Goal: Task Accomplishment & Management: Complete application form

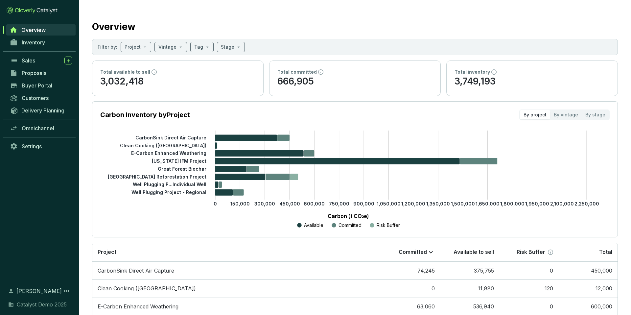
scroll to position [0, 0]
click at [144, 47] on span at bounding box center [136, 47] width 23 height 10
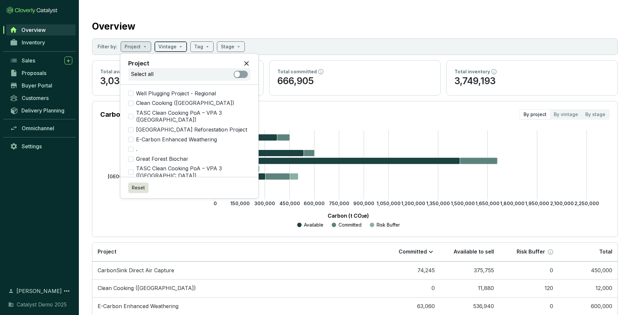
click at [168, 44] on input "search" at bounding box center [167, 47] width 18 height 10
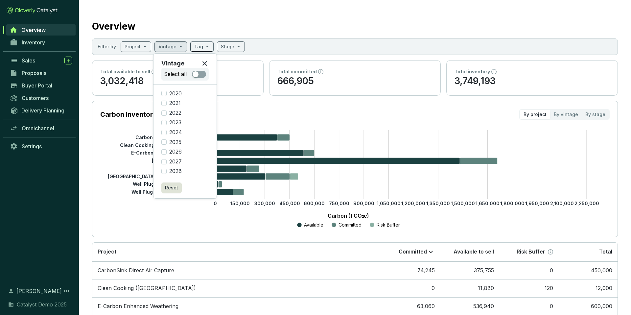
click at [197, 45] on input "search" at bounding box center [198, 47] width 9 height 10
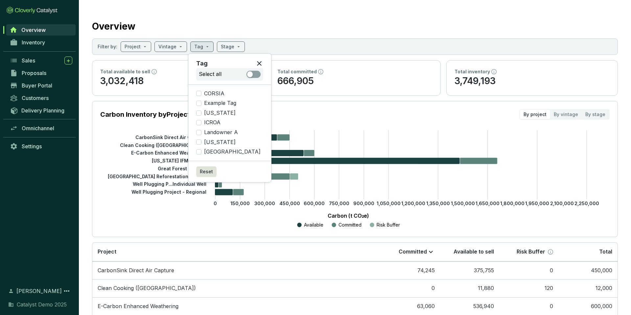
scroll to position [2, 0]
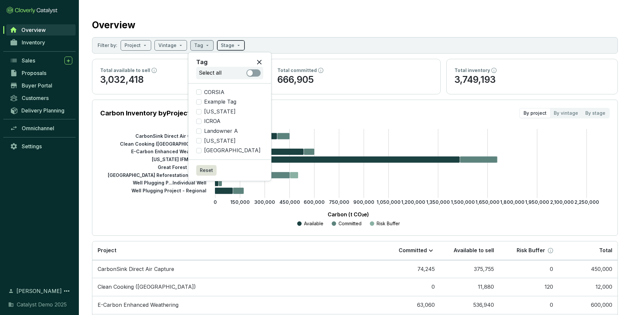
click at [233, 45] on span at bounding box center [231, 45] width 20 height 10
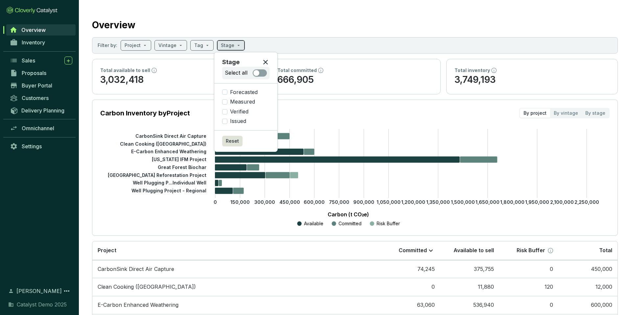
scroll to position [6, 0]
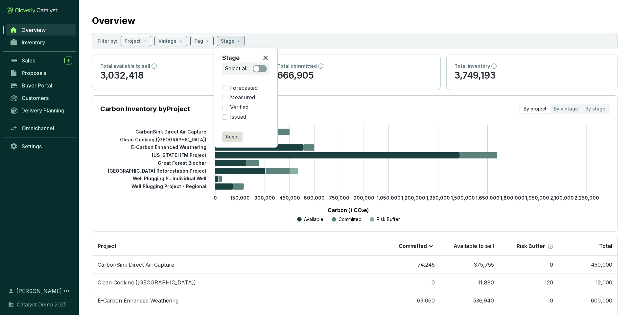
click at [276, 21] on div "Overview" at bounding box center [355, 19] width 526 height 16
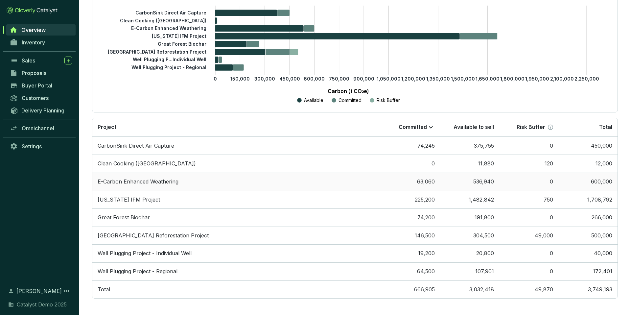
scroll to position [0, 0]
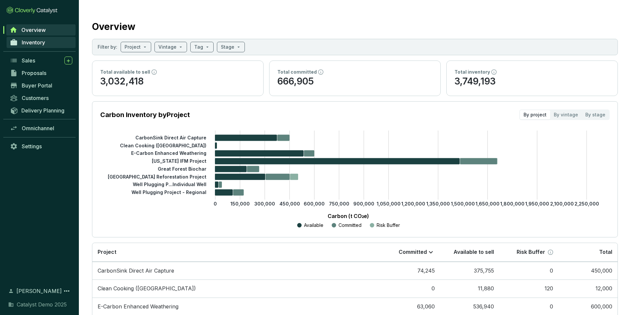
click at [41, 41] on span "Inventory" at bounding box center [33, 42] width 23 height 7
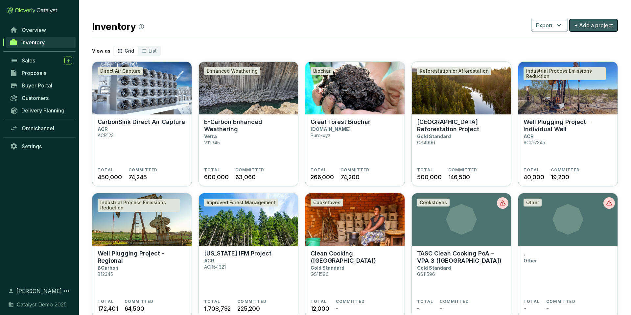
click at [592, 26] on span "+ Add a project" at bounding box center [593, 25] width 39 height 8
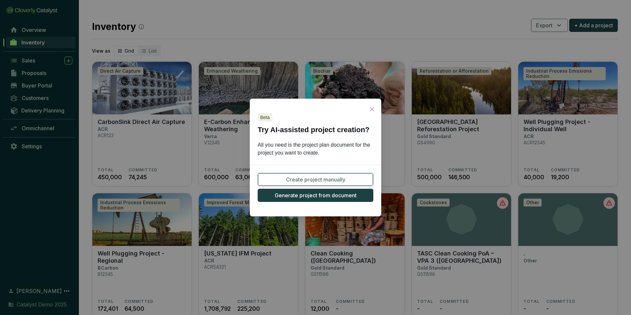
click at [347, 178] on button "Create project manually" at bounding box center [316, 179] width 116 height 13
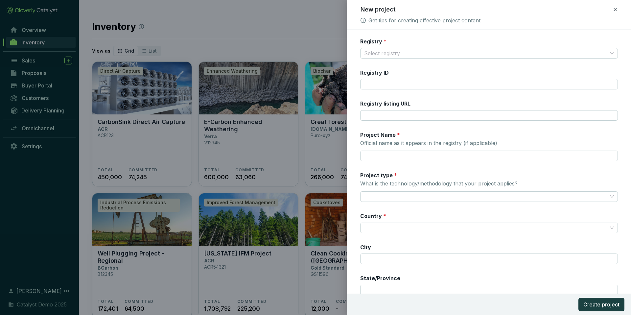
click at [614, 10] on icon at bounding box center [614, 10] width 5 height 8
click at [569, 37] on span "Discard" at bounding box center [567, 38] width 17 height 7
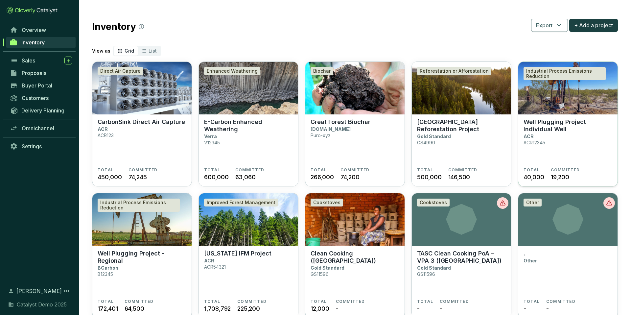
click at [564, 101] on img at bounding box center [567, 88] width 99 height 53
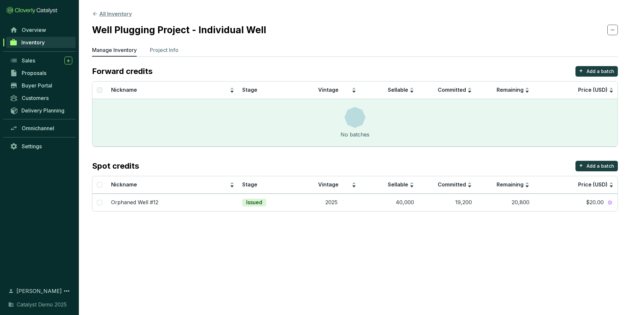
click at [119, 13] on button "All Inventory" at bounding box center [112, 14] width 40 height 8
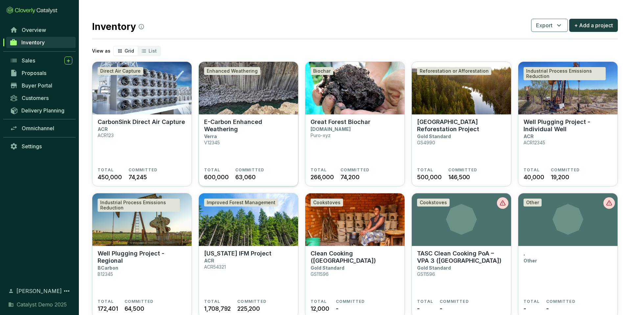
click at [265, 133] on section "E-Carbon Enhanced Weathering Verra V12345" at bounding box center [248, 142] width 89 height 49
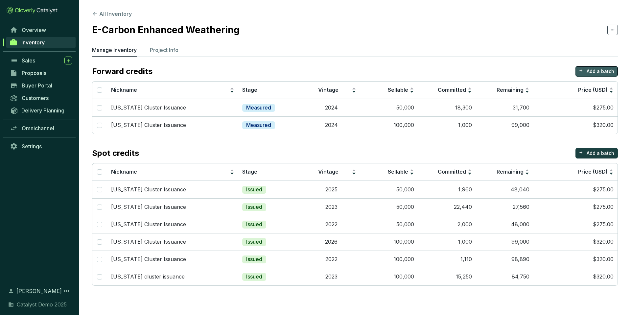
click at [583, 68] on p "+" at bounding box center [581, 70] width 4 height 9
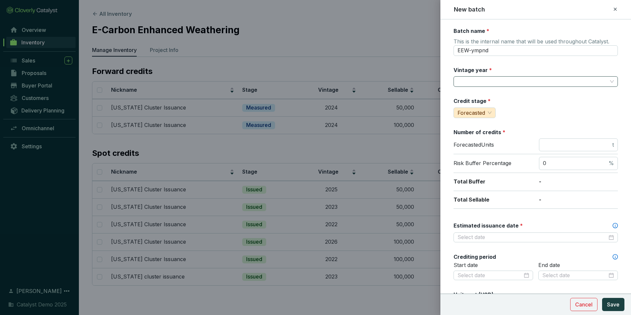
drag, startPoint x: 486, startPoint y: 81, endPoint x: 487, endPoint y: 86, distance: 5.4
click at [486, 81] on input "Vintage year *" at bounding box center [532, 82] width 150 height 10
click at [448, 108] on form "Batch name * This is the internal name that will be used throughout Catalyst. E…" at bounding box center [535, 275] width 191 height 496
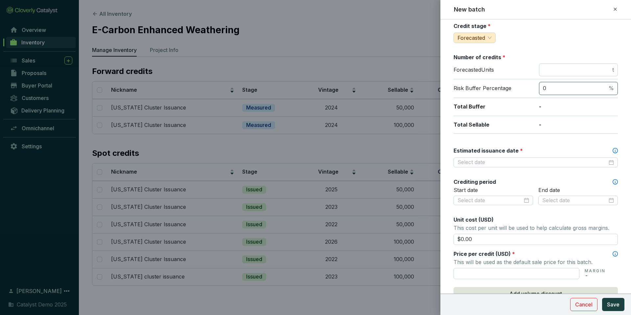
scroll to position [73, 0]
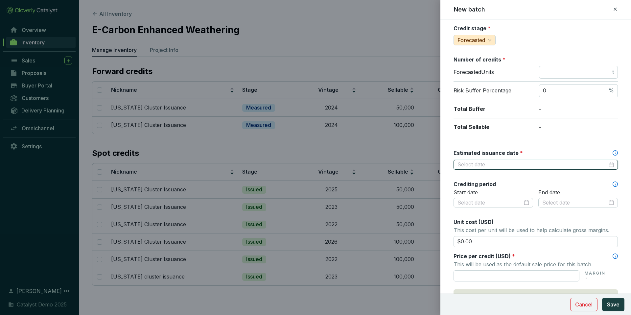
click at [476, 164] on input "Estimated issuance date *" at bounding box center [532, 164] width 150 height 7
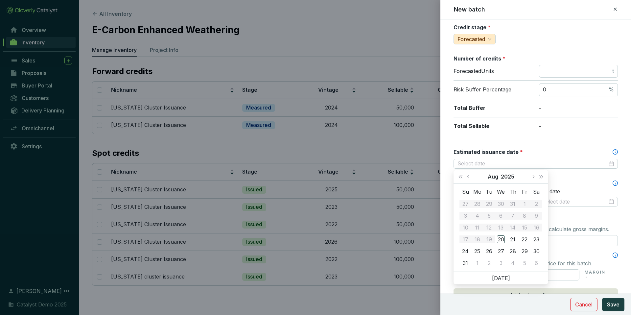
click at [454, 143] on div "Batch name * This is the internal name that will be used throughout Catalyst. E…" at bounding box center [535, 186] width 164 height 465
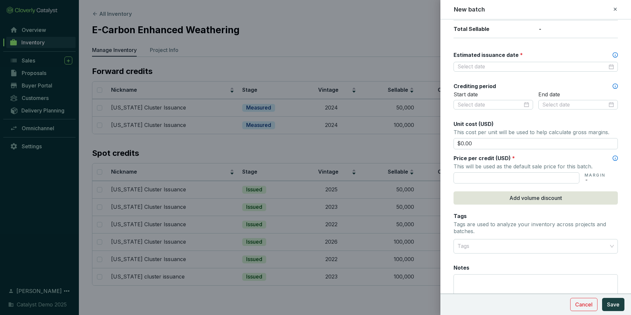
scroll to position [182, 0]
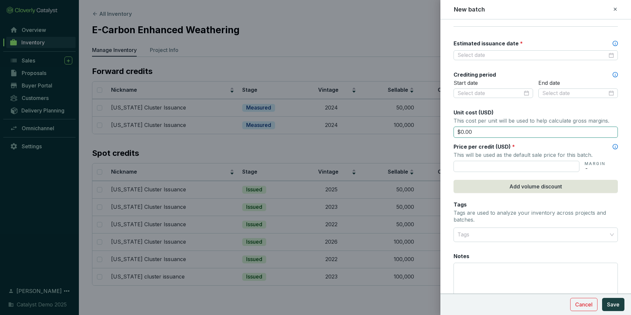
click at [476, 131] on input "$0.00" at bounding box center [535, 132] width 164 height 11
click at [512, 186] on span "Add volume discount" at bounding box center [535, 186] width 53 height 8
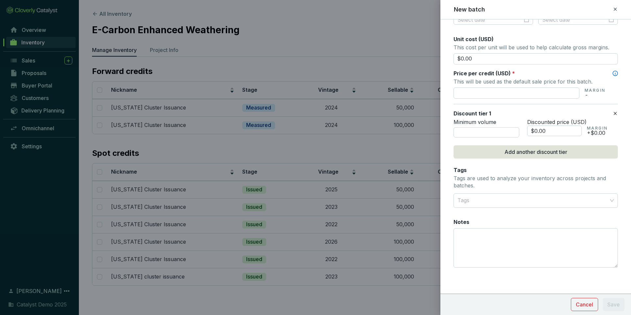
scroll to position [0, 0]
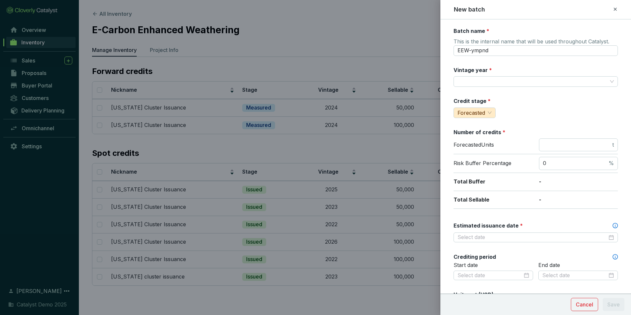
click at [616, 9] on icon at bounding box center [614, 9] width 5 height 8
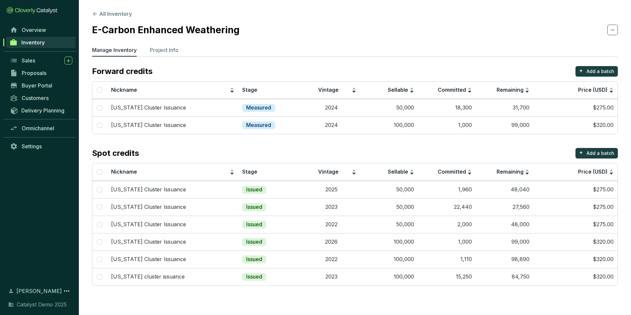
click at [38, 42] on span "Inventory" at bounding box center [32, 42] width 23 height 7
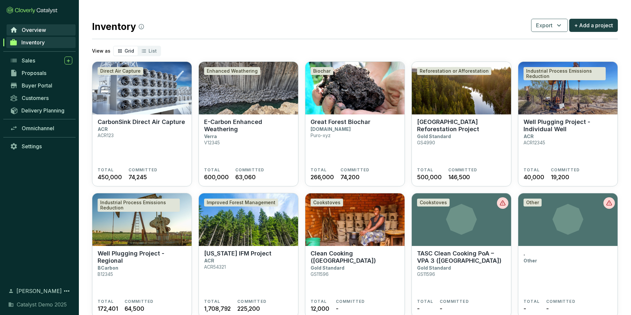
click at [35, 28] on span "Overview" at bounding box center [34, 30] width 24 height 7
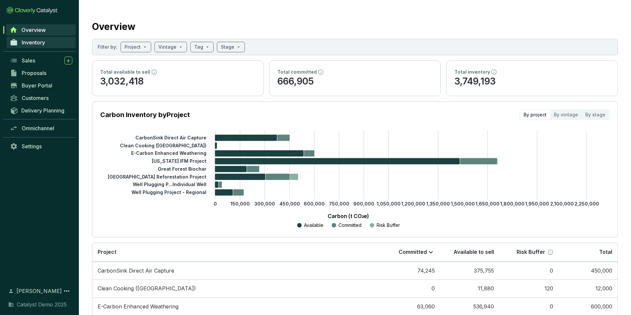
click at [38, 44] on span "Inventory" at bounding box center [33, 42] width 23 height 7
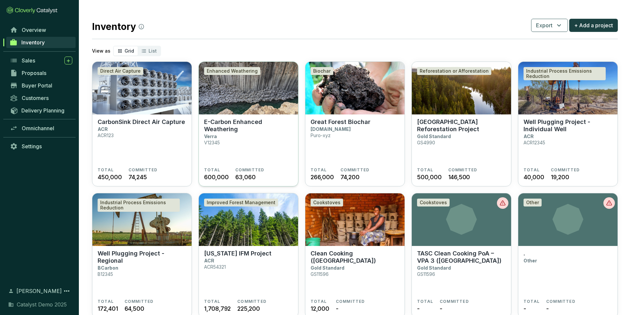
click at [231, 97] on img at bounding box center [248, 88] width 99 height 53
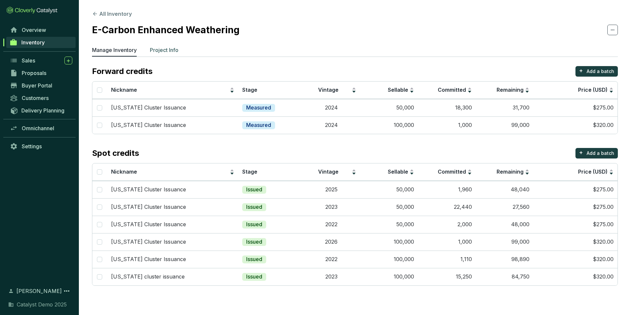
click at [170, 51] on p "Project Info" at bounding box center [164, 50] width 29 height 8
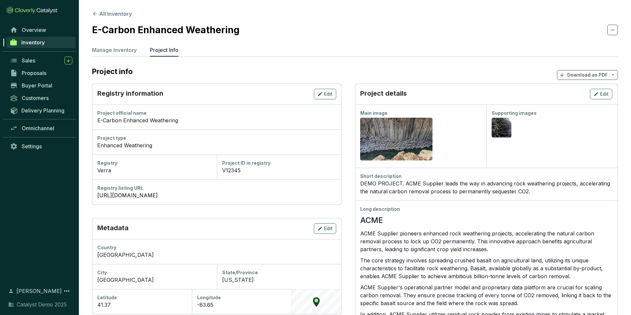
click at [580, 75] on p "Download as PDF" at bounding box center [587, 75] width 40 height 7
click at [582, 91] on span "Show pricing" at bounding box center [587, 90] width 30 height 5
click at [119, 13] on button "All Inventory" at bounding box center [112, 14] width 40 height 8
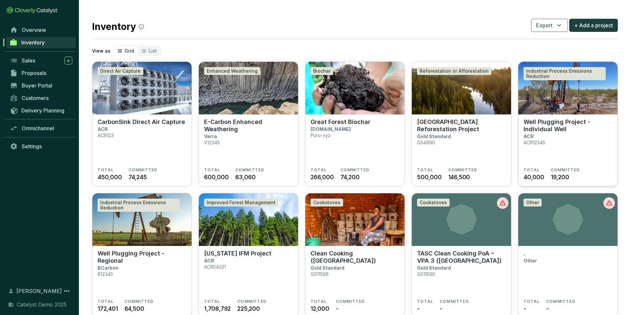
click at [570, 95] on img at bounding box center [567, 88] width 99 height 53
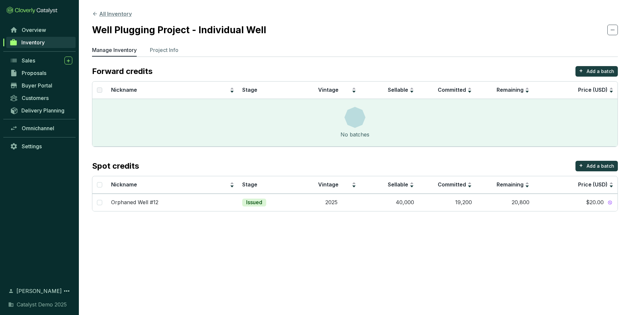
click at [118, 14] on button "All Inventory" at bounding box center [112, 14] width 40 height 8
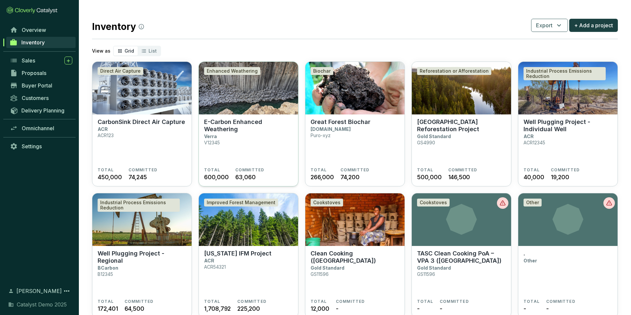
click at [243, 93] on img at bounding box center [248, 88] width 99 height 53
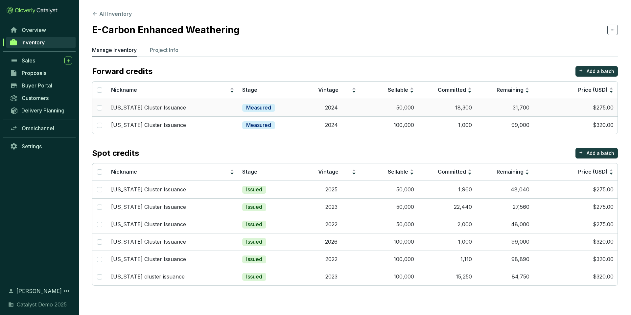
click at [240, 110] on td "Measured" at bounding box center [270, 107] width 64 height 17
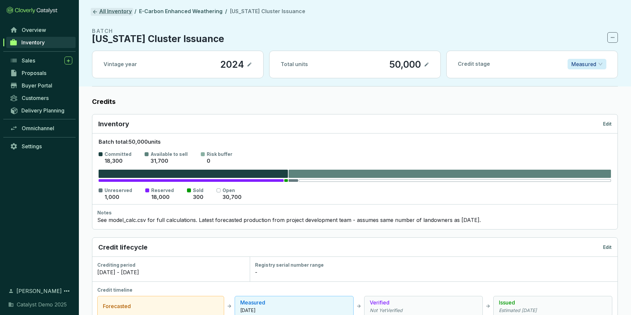
click at [102, 9] on link "All Inventory" at bounding box center [112, 12] width 42 height 8
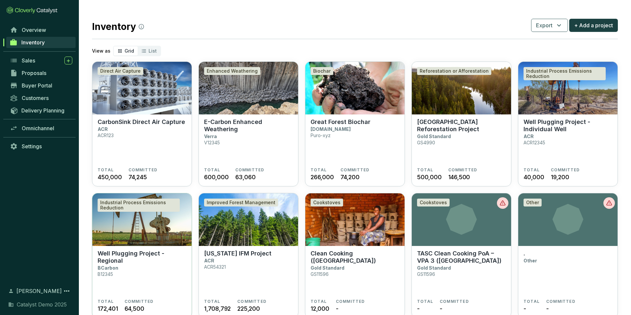
click at [157, 228] on img at bounding box center [141, 219] width 99 height 53
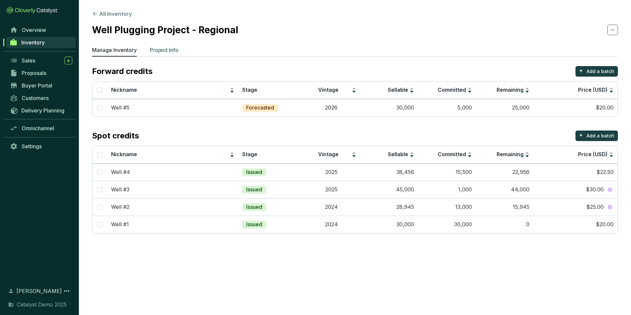
click at [166, 48] on p "Project Info" at bounding box center [164, 50] width 29 height 8
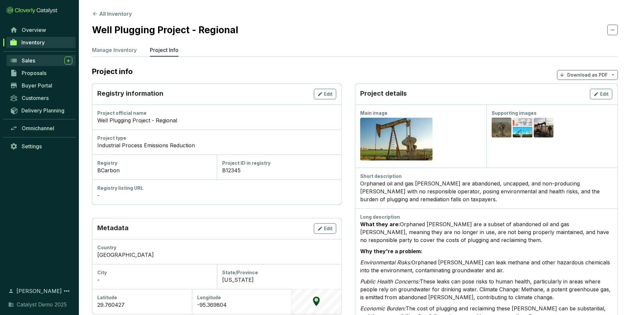
click at [40, 60] on div "Sales" at bounding box center [47, 61] width 51 height 8
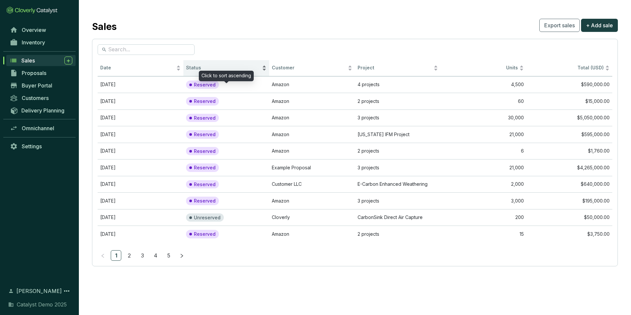
click at [206, 68] on span "Status" at bounding box center [223, 68] width 75 height 6
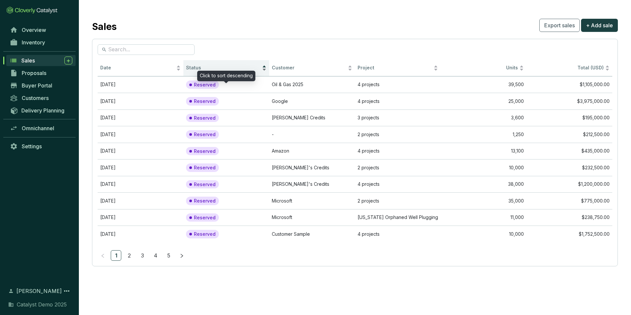
click at [206, 68] on span "Status" at bounding box center [223, 68] width 75 height 6
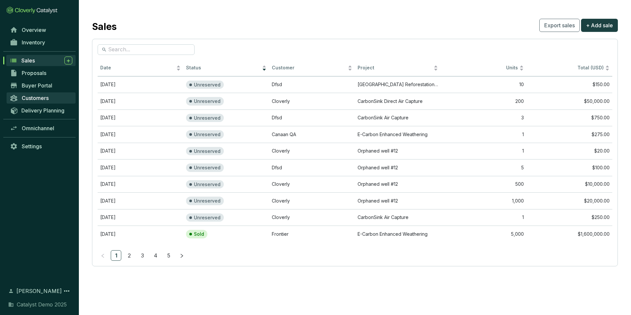
click at [38, 99] on span "Customers" at bounding box center [35, 98] width 27 height 7
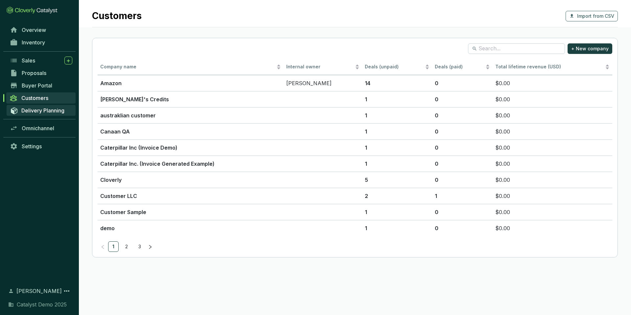
click at [34, 111] on span "Delivery Planning" at bounding box center [42, 110] width 43 height 7
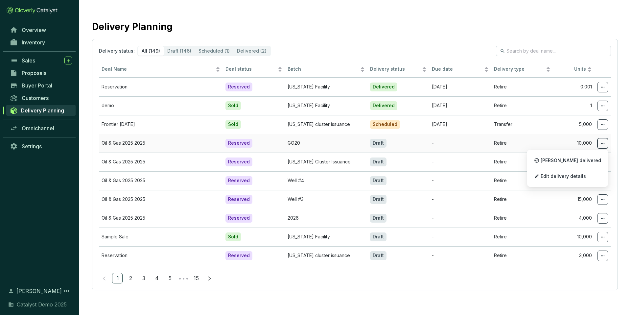
click at [605, 144] on span at bounding box center [602, 143] width 11 height 11
click at [580, 177] on span "Edit delivery details" at bounding box center [563, 175] width 45 height 5
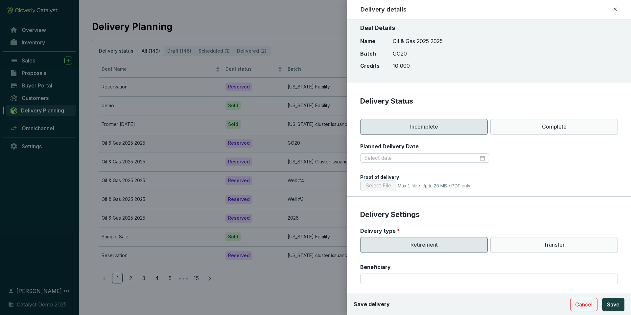
click at [36, 162] on div at bounding box center [315, 157] width 631 height 315
click at [614, 10] on icon at bounding box center [614, 9] width 5 height 8
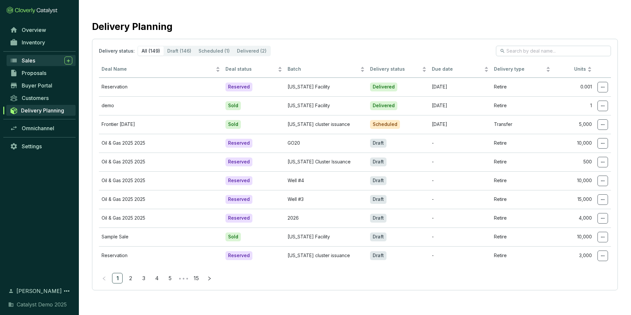
click at [37, 59] on div "Sales" at bounding box center [47, 61] width 51 height 8
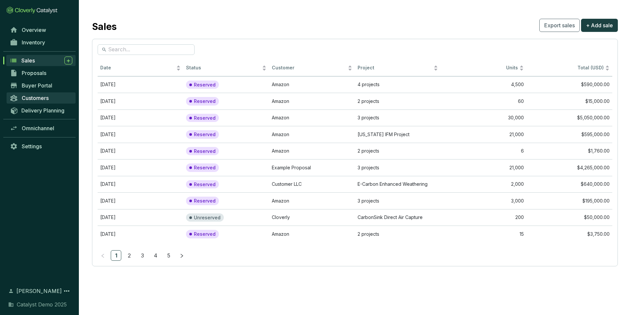
click at [36, 98] on span "Customers" at bounding box center [35, 98] width 27 height 7
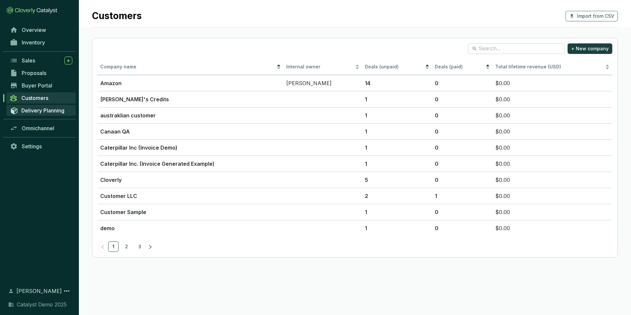
click at [37, 111] on span "Delivery Planning" at bounding box center [42, 110] width 43 height 7
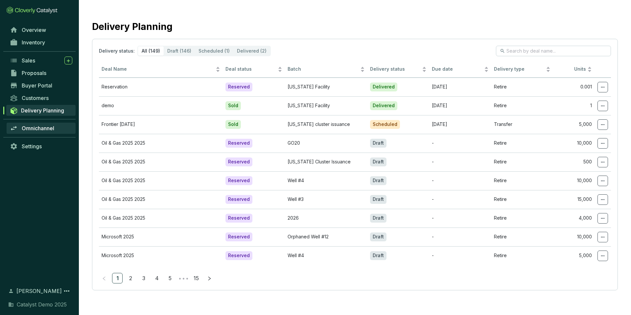
click at [35, 131] on link "Omnichannel" at bounding box center [41, 128] width 69 height 11
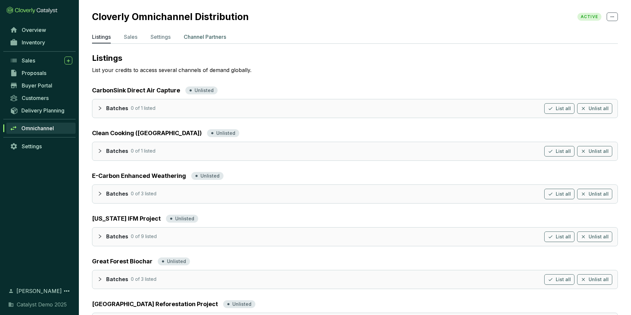
click at [216, 35] on p "Channel Partners" at bounding box center [205, 37] width 42 height 8
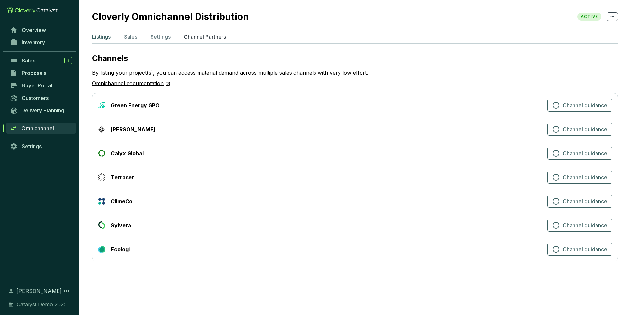
click at [105, 37] on p "Listings" at bounding box center [101, 37] width 19 height 8
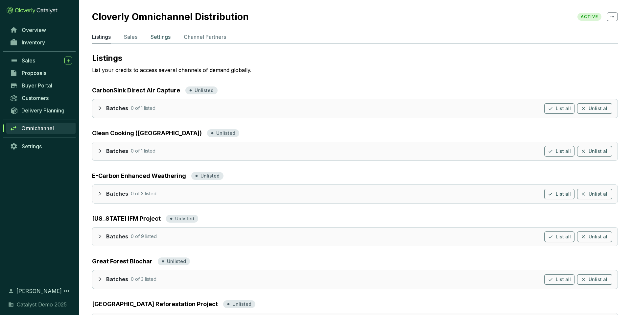
click at [162, 38] on p "Settings" at bounding box center [160, 37] width 20 height 8
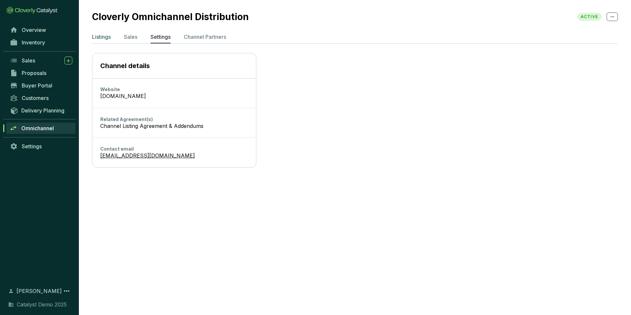
click at [102, 38] on p "Listings" at bounding box center [101, 37] width 19 height 8
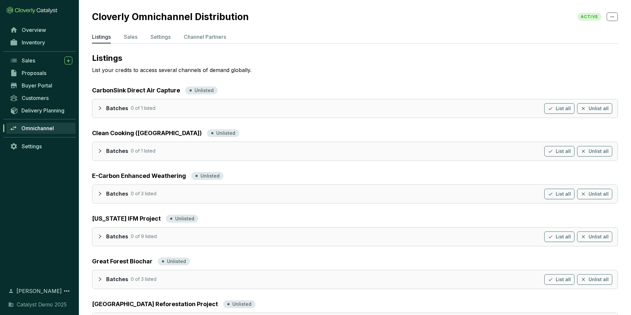
click at [96, 107] on div "Batches 0 of 1 listed List all Unlist all" at bounding box center [354, 108] width 525 height 18
click at [100, 106] on icon "collapsed" at bounding box center [100, 108] width 5 height 5
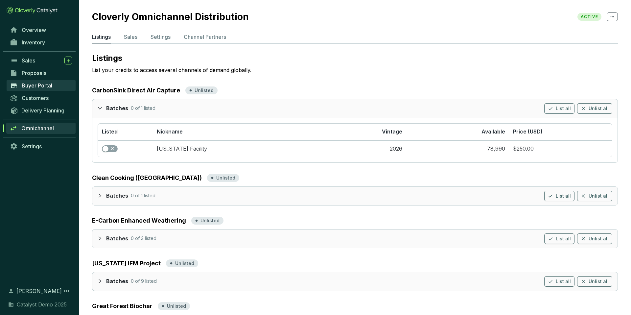
click at [41, 86] on span "Buyer Portal" at bounding box center [37, 85] width 31 height 7
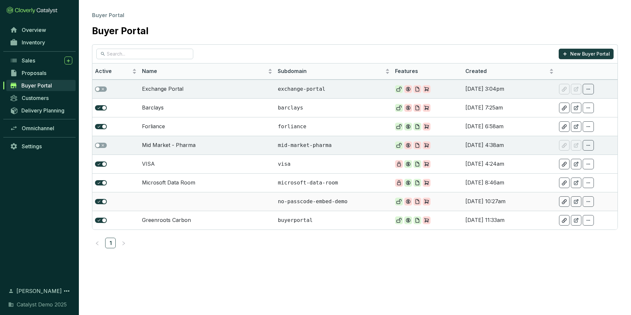
click at [240, 203] on td at bounding box center [207, 201] width 136 height 19
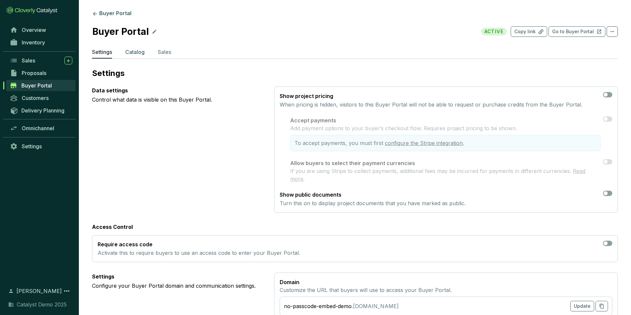
click at [137, 55] on p "Catalog" at bounding box center [134, 52] width 19 height 8
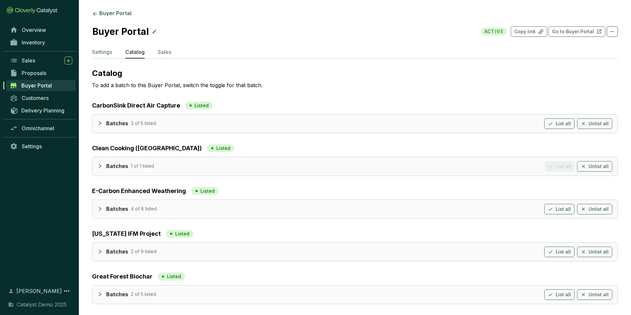
click at [101, 121] on icon "collapsed" at bounding box center [100, 123] width 5 height 5
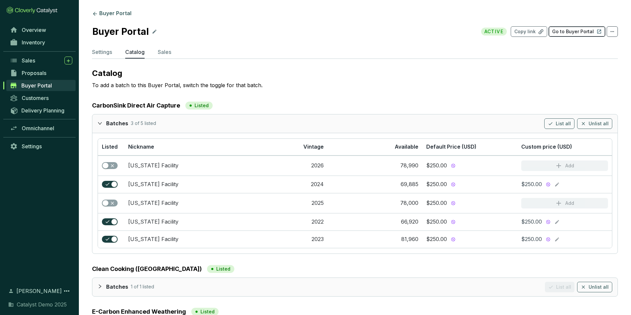
click at [590, 31] on p "Go to Buyer Portal" at bounding box center [573, 31] width 42 height 7
click at [43, 71] on span "Proposals" at bounding box center [34, 73] width 25 height 7
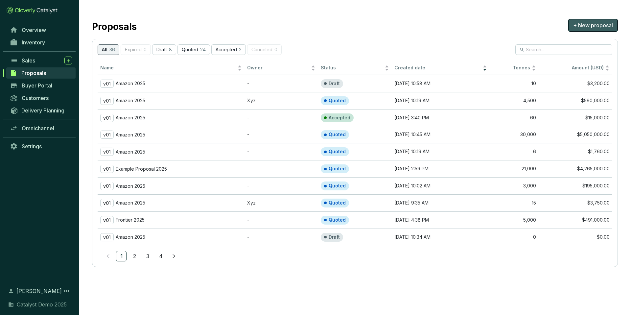
click at [581, 25] on span "+ New proposal" at bounding box center [593, 25] width 40 height 8
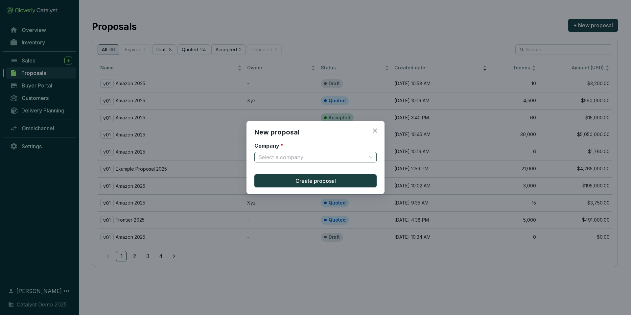
click at [294, 157] on input "Company *" at bounding box center [312, 157] width 108 height 10
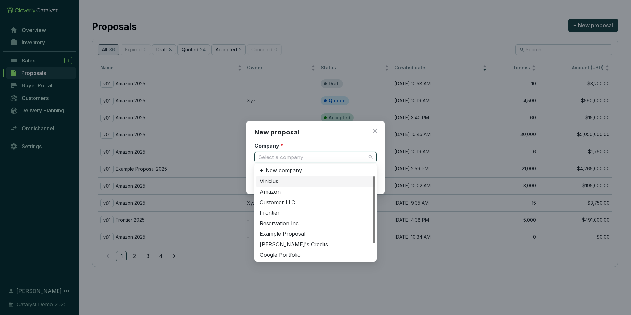
click at [284, 184] on div "Vinicius" at bounding box center [316, 181] width 112 height 7
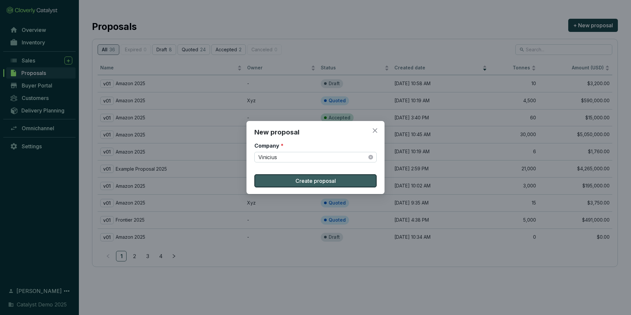
click at [300, 180] on span "Create proposal" at bounding box center [315, 181] width 40 height 8
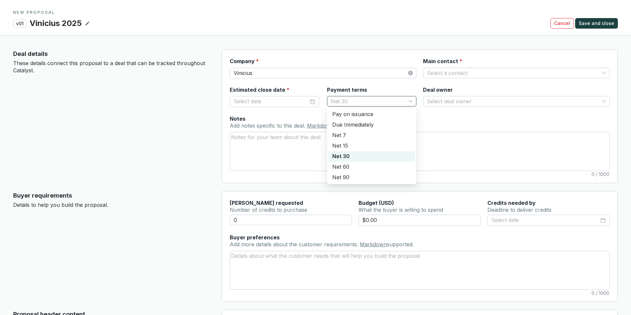
click at [339, 101] on span "Net 30" at bounding box center [371, 101] width 81 height 10
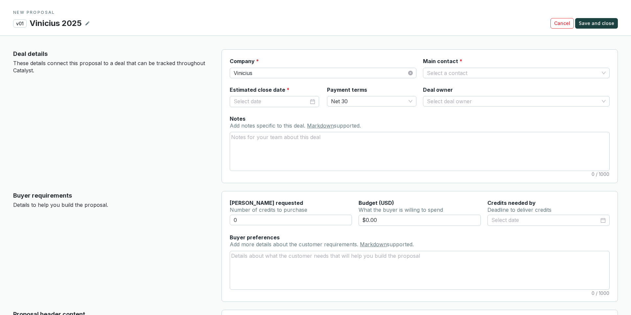
drag, startPoint x: 179, startPoint y: 117, endPoint x: 182, endPoint y: 115, distance: 3.6
click at [179, 117] on div "Deal details These details connect this proposal to a deal that can be tracked …" at bounding box center [112, 116] width 198 height 134
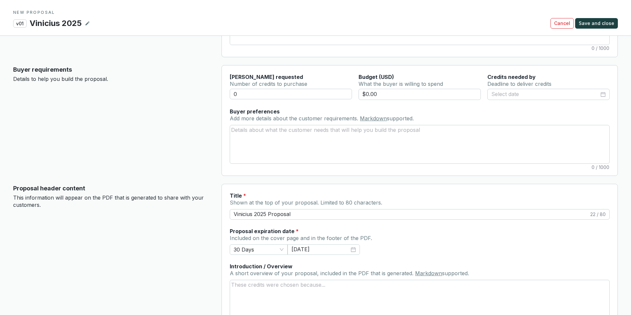
scroll to position [128, 0]
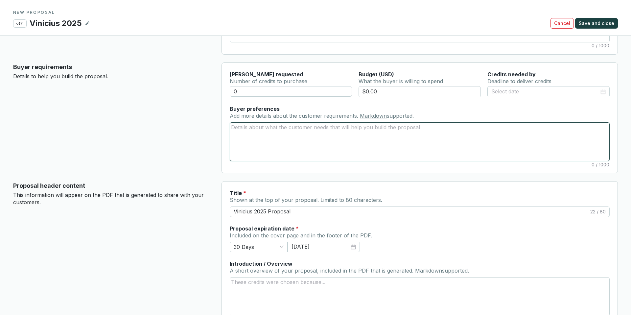
click at [245, 132] on textarea "Buyer preferences Add more details about the customer requirements. Markdown su…" at bounding box center [419, 142] width 379 height 38
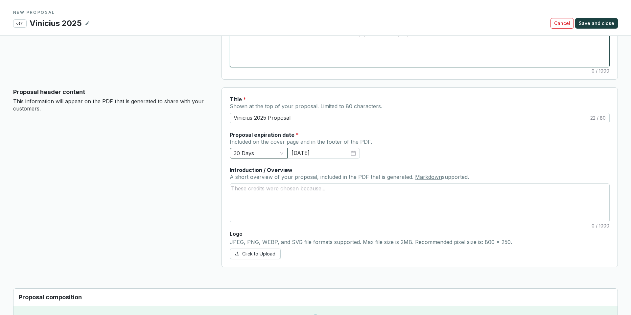
scroll to position [222, 0]
click at [250, 152] on span "30 Days" at bounding box center [259, 154] width 50 height 10
click at [217, 151] on section "Proposal header content This information will appear on the PDF that is generat…" at bounding box center [315, 178] width 605 height 180
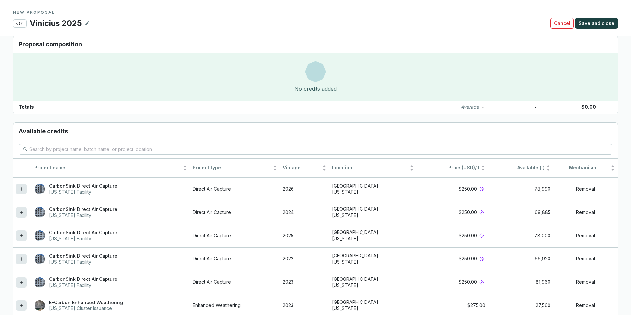
scroll to position [518, 0]
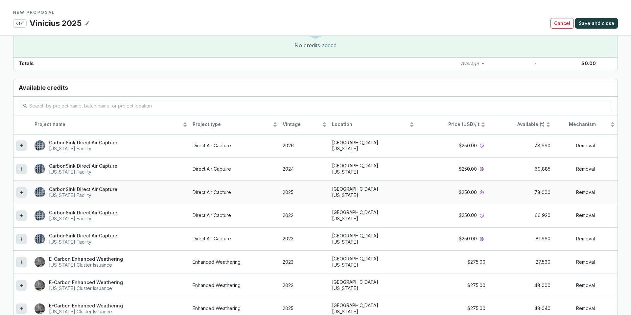
drag, startPoint x: 22, startPoint y: 193, endPoint x: 21, endPoint y: 203, distance: 10.9
click at [22, 193] on icon at bounding box center [21, 192] width 5 height 8
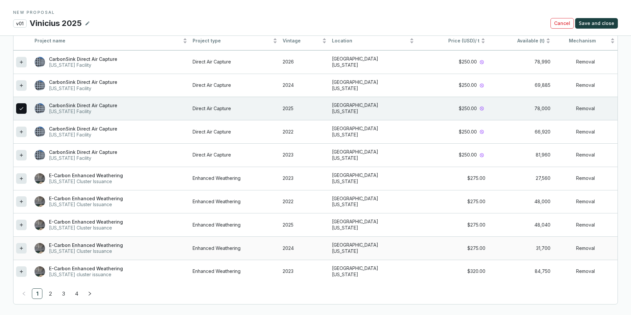
click at [20, 249] on icon at bounding box center [21, 248] width 5 height 8
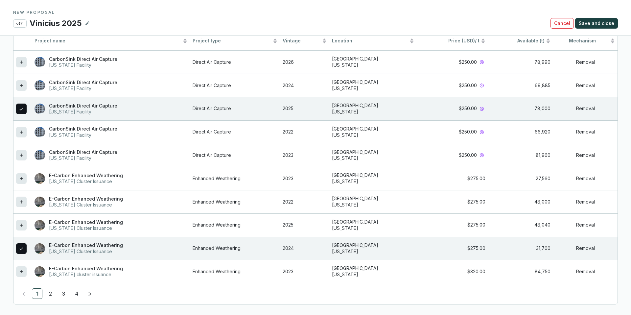
drag, startPoint x: 52, startPoint y: 292, endPoint x: 54, endPoint y: 285, distance: 7.4
click at [52, 292] on link "2" at bounding box center [50, 293] width 10 height 10
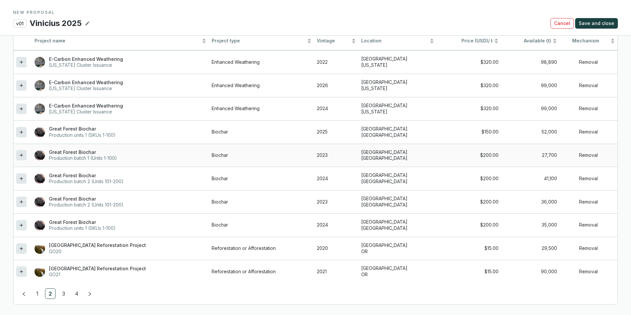
drag, startPoint x: 23, startPoint y: 159, endPoint x: 64, endPoint y: 150, distance: 42.6
click at [23, 159] on icon at bounding box center [21, 155] width 5 height 8
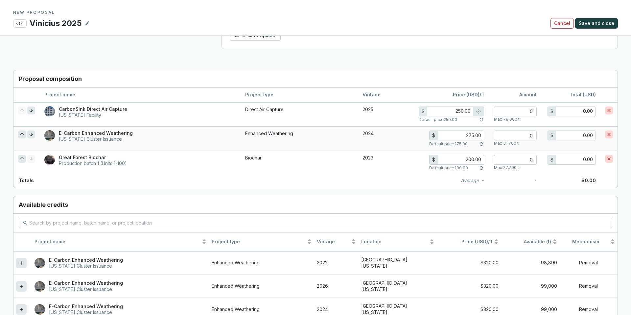
scroll to position [438, 0]
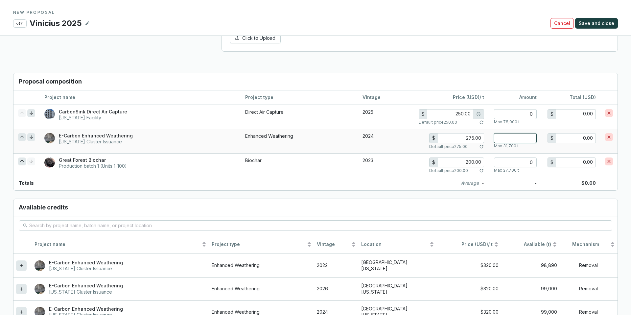
click at [525, 140] on input "number" at bounding box center [515, 138] width 43 height 10
type input "3"
type input "825.00"
type input "32"
type input "8,800.00"
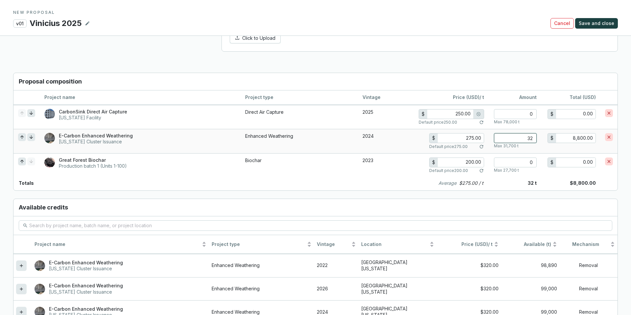
type input "322"
type input "88,550.00"
type input "3222"
type input "886,050.00"
type input "32222"
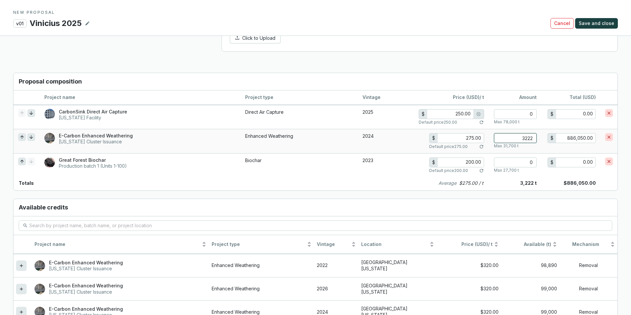
type input "8,861,050.00"
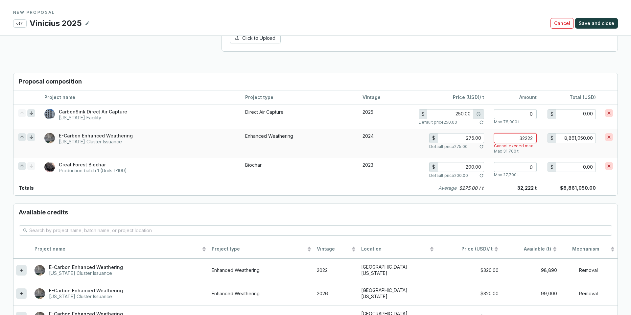
type input "3222"
type input "886,050.00"
type input "322"
type input "88,550.00"
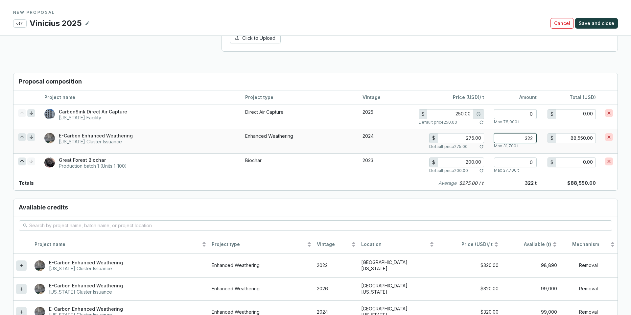
type input "32"
type input "8,800.00"
type input "3"
type input "825.00"
type input "0"
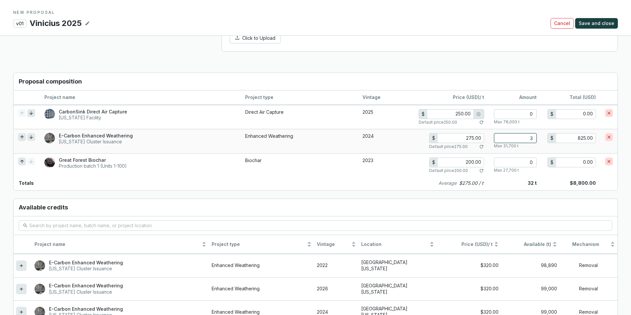
type input "0.00"
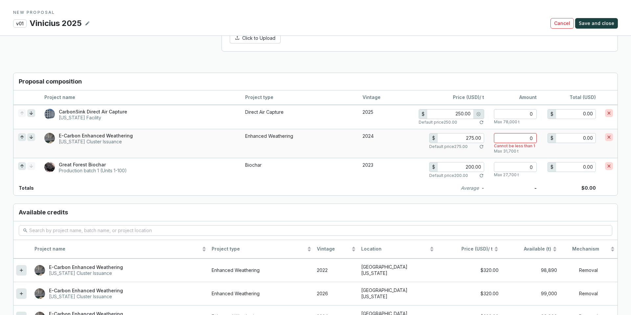
type input "0"
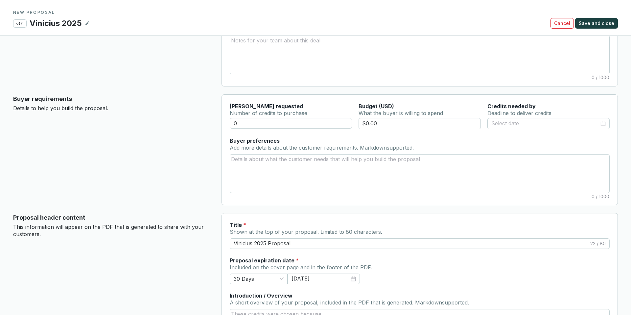
scroll to position [0, 0]
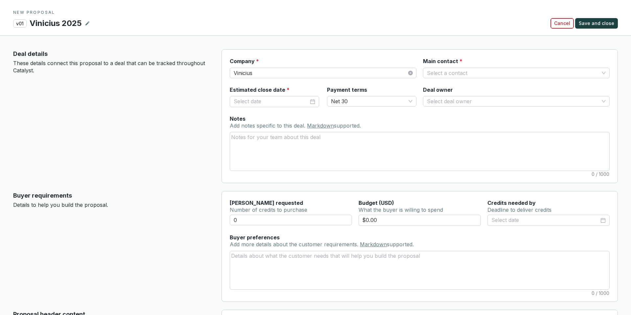
click at [560, 24] on span "Cancel" at bounding box center [562, 23] width 16 height 7
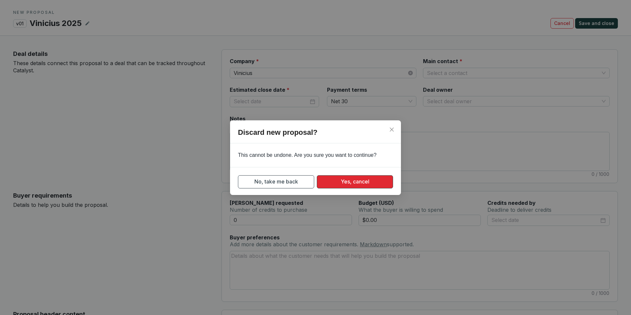
click at [353, 179] on span "Yes, cancel" at bounding box center [355, 181] width 29 height 8
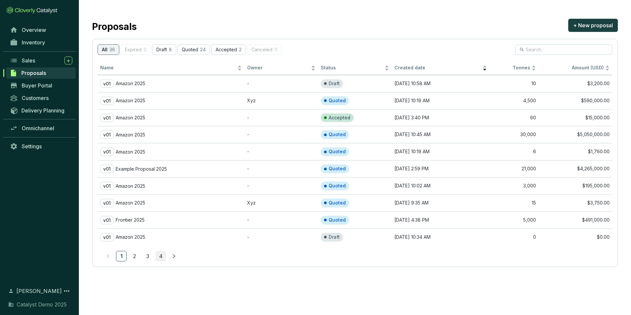
click at [157, 255] on link "4" at bounding box center [161, 256] width 10 height 10
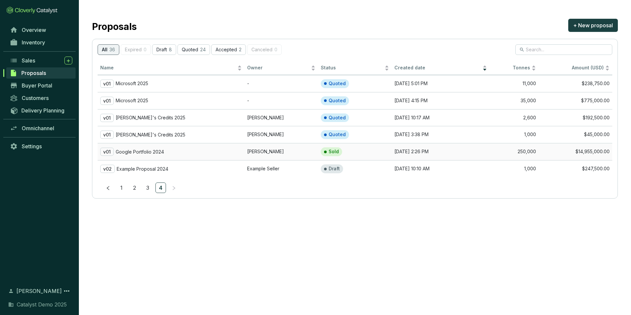
click at [151, 152] on p "Google Portfolio 2024" at bounding box center [140, 152] width 48 height 6
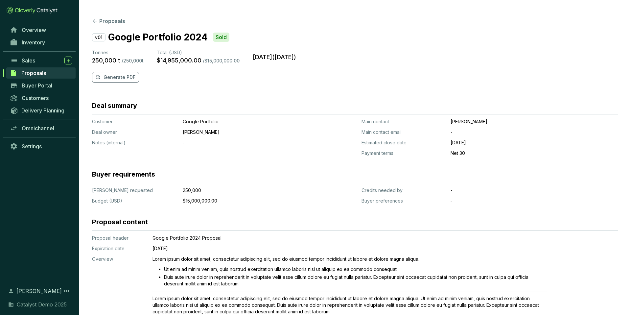
click at [119, 84] on section "v01 Google Portfolio 2024 Sold Tonnes 250,000 t / 250,000 t Total (USD) $14,955…" at bounding box center [355, 60] width 526 height 60
click at [121, 72] on button "Generate PDF" at bounding box center [115, 77] width 47 height 11
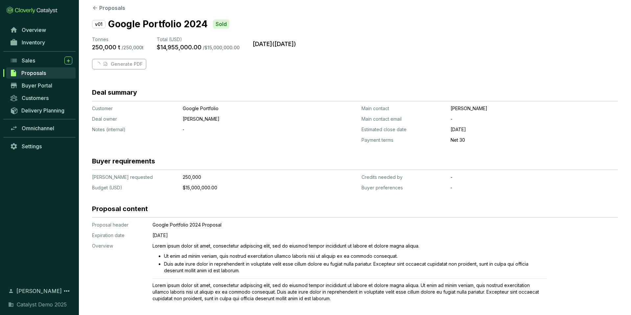
scroll to position [10, 0]
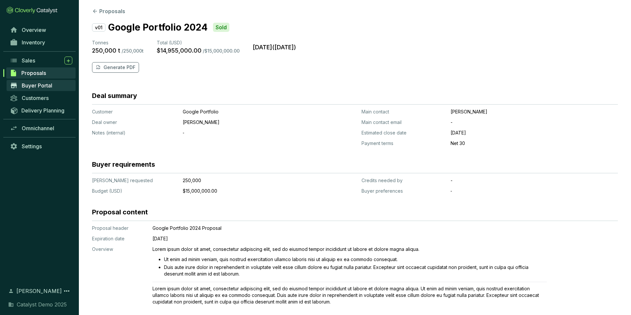
click at [31, 86] on span "Buyer Portal" at bounding box center [37, 85] width 31 height 7
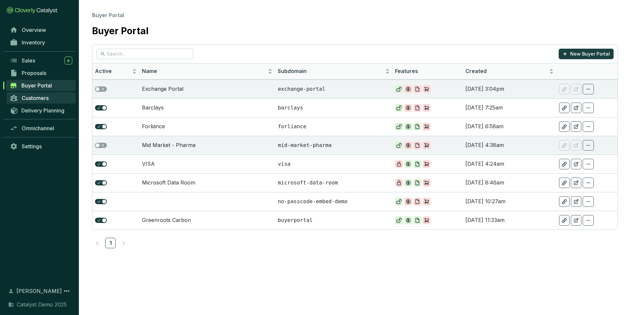
click at [37, 96] on span "Customers" at bounding box center [35, 98] width 27 height 7
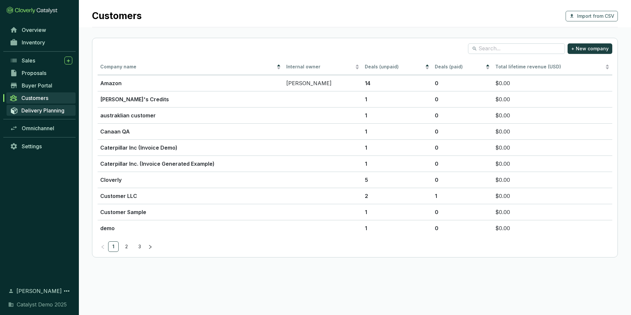
click at [39, 109] on span "Delivery Planning" at bounding box center [42, 110] width 43 height 7
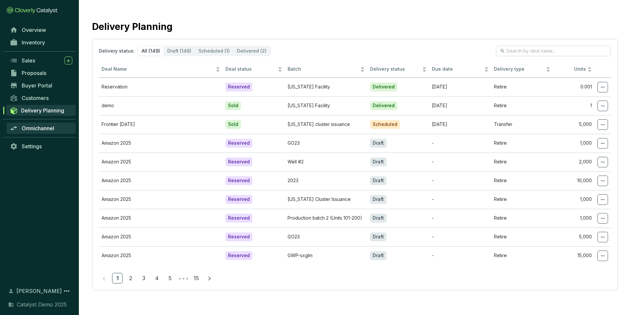
click at [41, 130] on span "Omnichannel" at bounding box center [38, 128] width 33 height 7
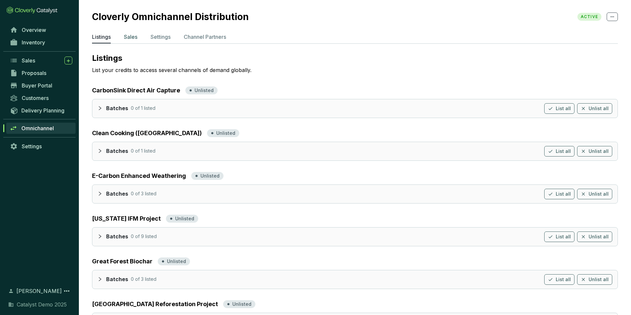
click at [136, 39] on p "Sales" at bounding box center [130, 37] width 13 height 8
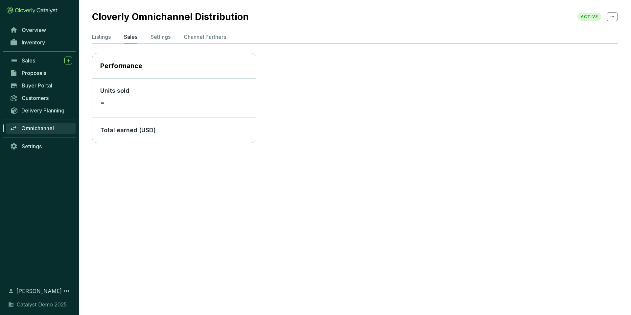
click at [121, 105] on p "-" at bounding box center [174, 102] width 148 height 14
click at [158, 37] on p "Settings" at bounding box center [160, 37] width 20 height 8
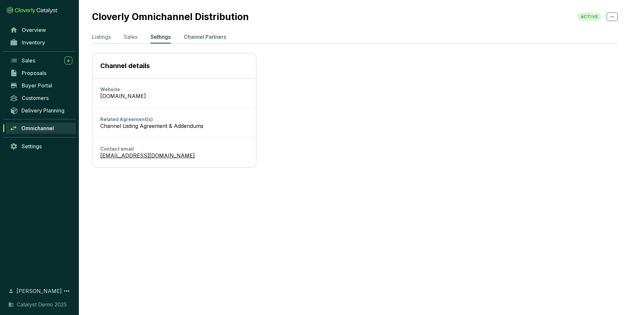
click at [203, 38] on p "Channel Partners" at bounding box center [205, 37] width 42 height 8
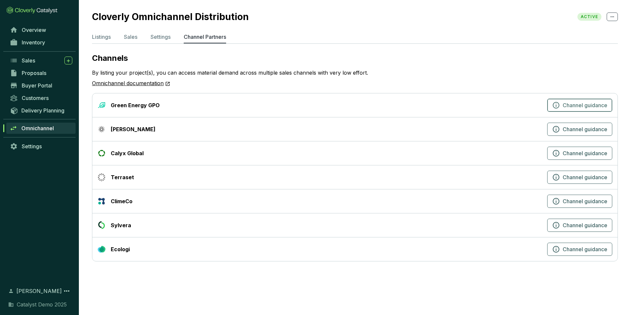
click at [572, 104] on span "Channel guidance" at bounding box center [585, 105] width 45 height 8
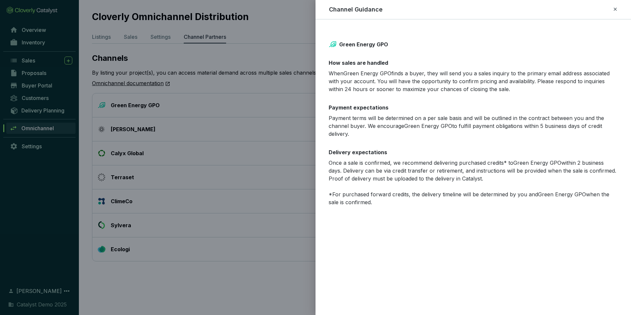
click at [615, 12] on icon at bounding box center [614, 9] width 5 height 8
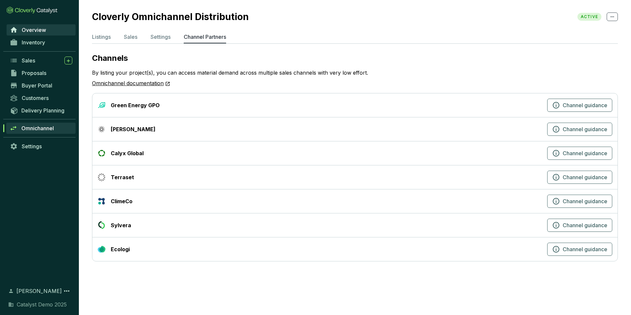
click at [35, 32] on span "Overview" at bounding box center [34, 30] width 24 height 7
